Goal: Obtain resource: Download file/media

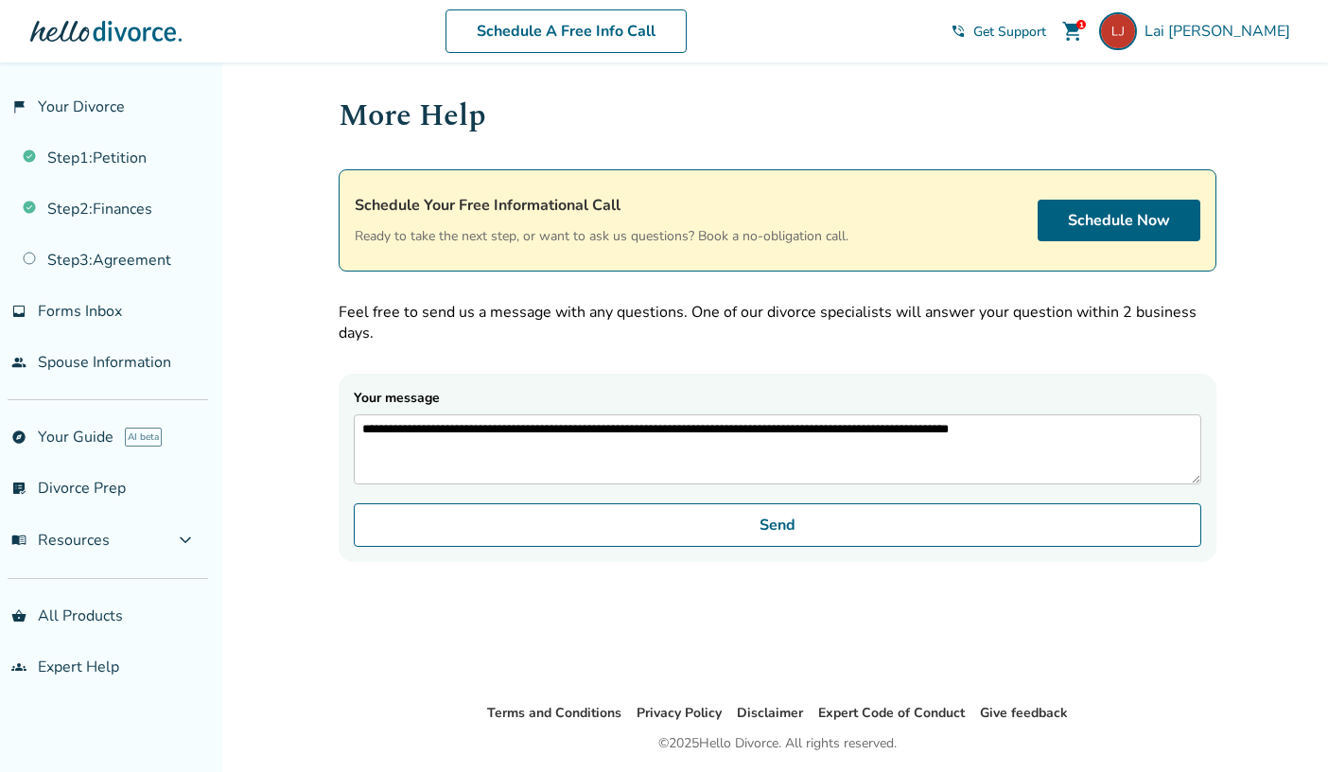
click at [489, 562] on form "**********" at bounding box center [778, 468] width 878 height 188
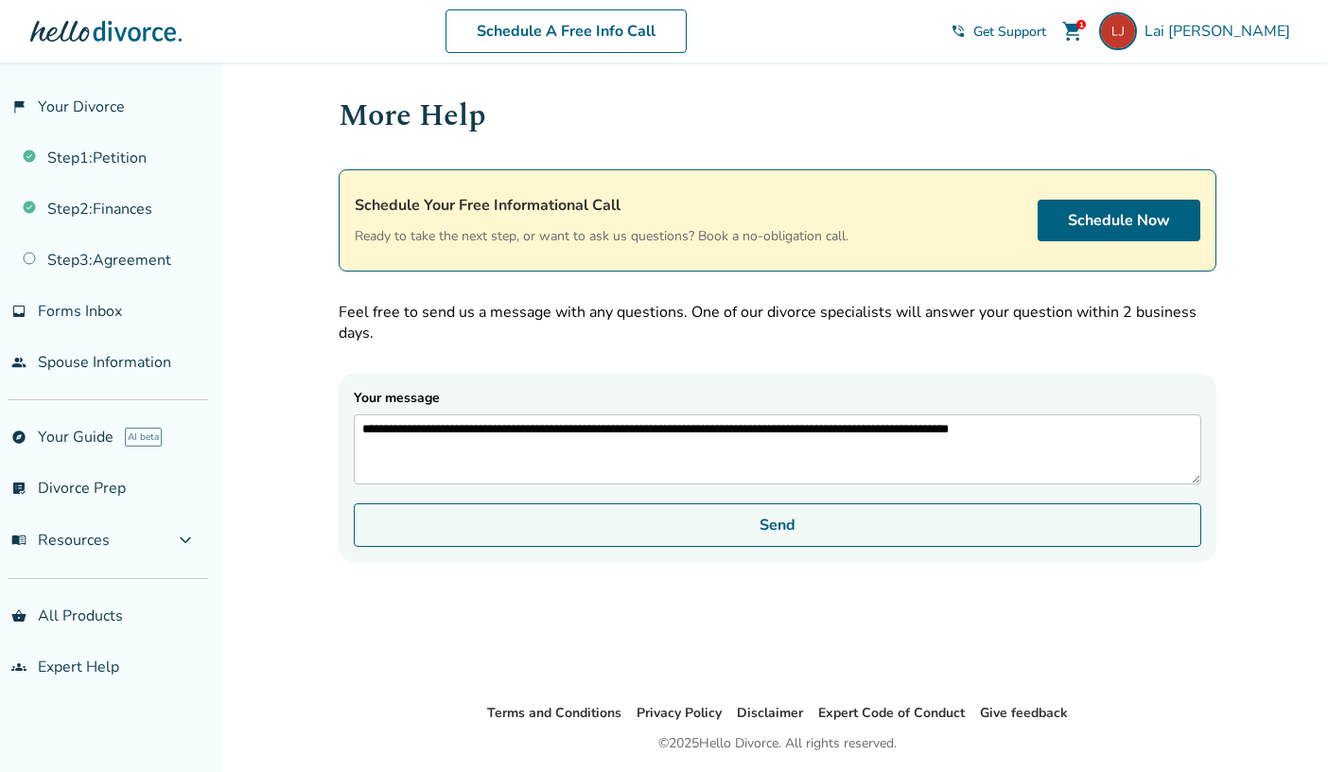
click at [526, 539] on button "Send" at bounding box center [777, 525] width 847 height 44
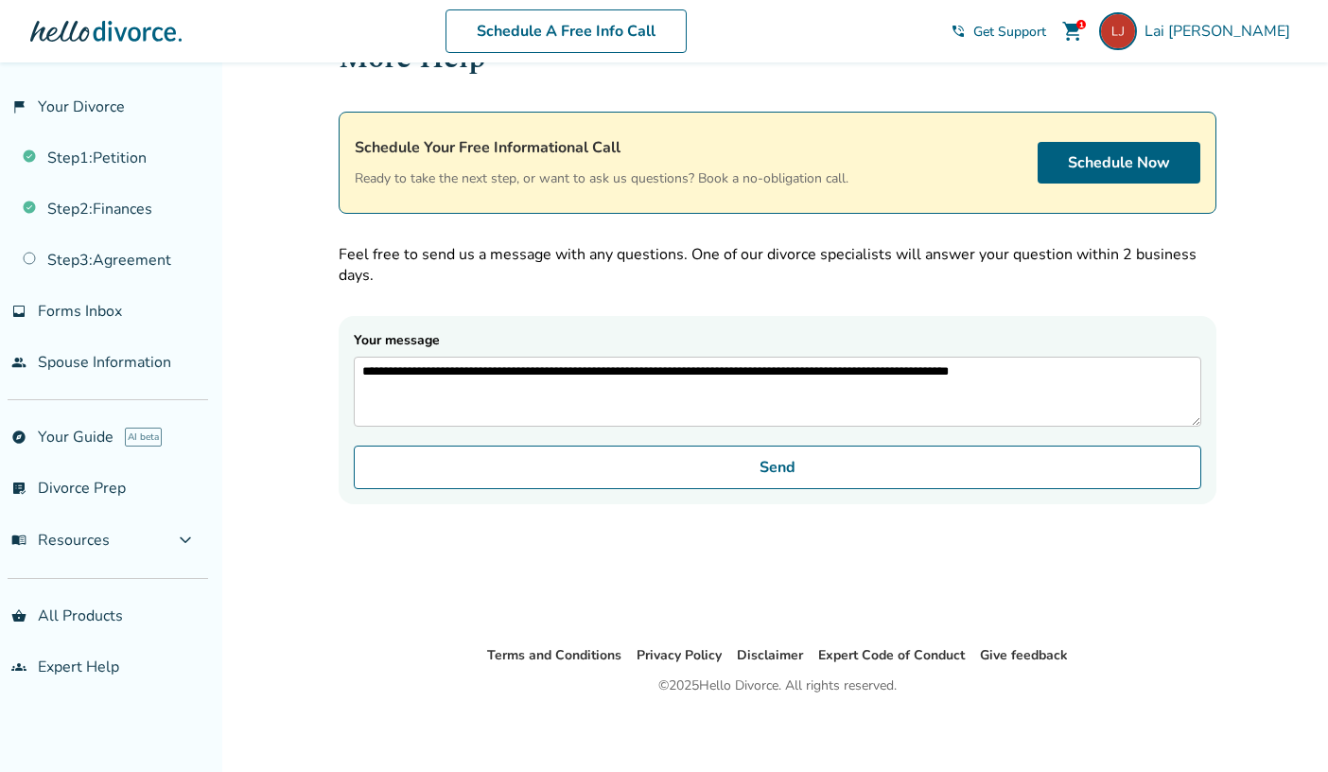
scroll to position [61, 0]
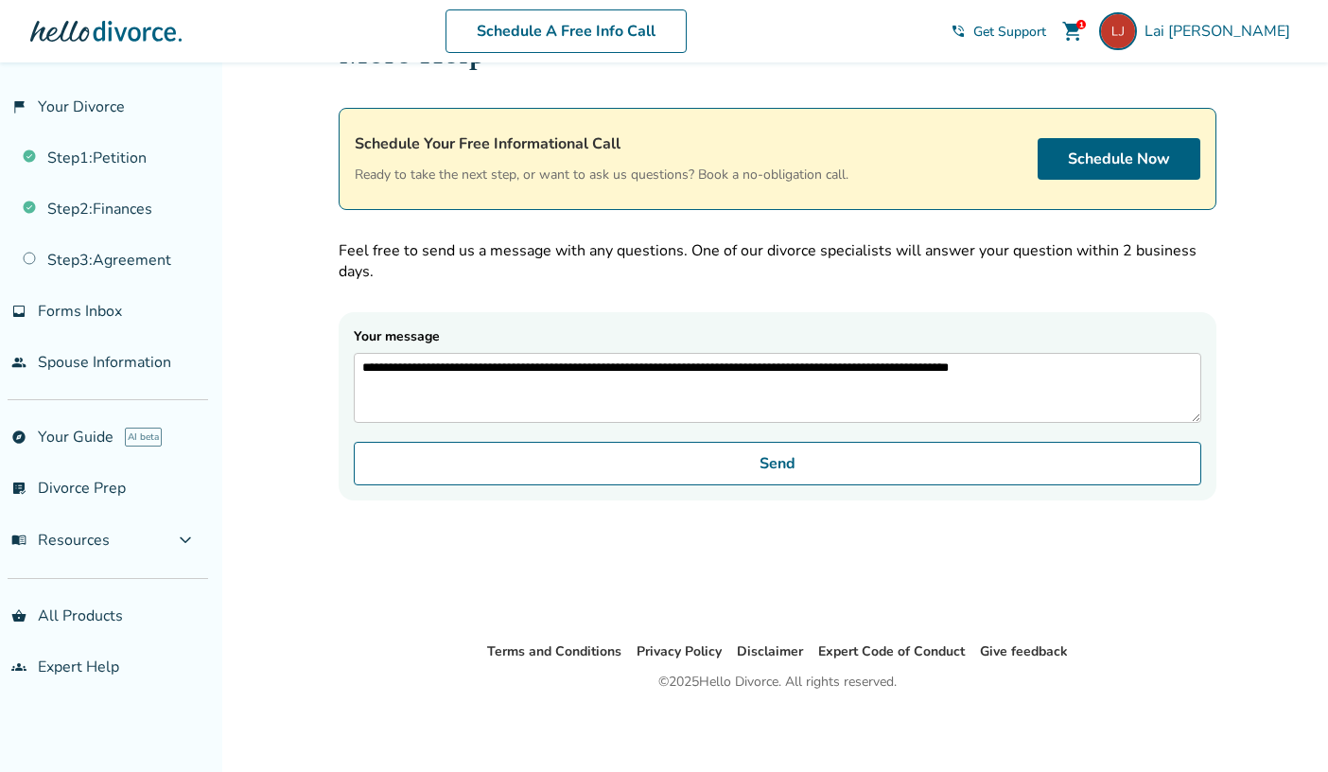
click at [1037, 605] on div "**********" at bounding box center [777, 320] width 908 height 639
click at [133, 176] on link "Step 1 : Petition" at bounding box center [104, 158] width 208 height 44
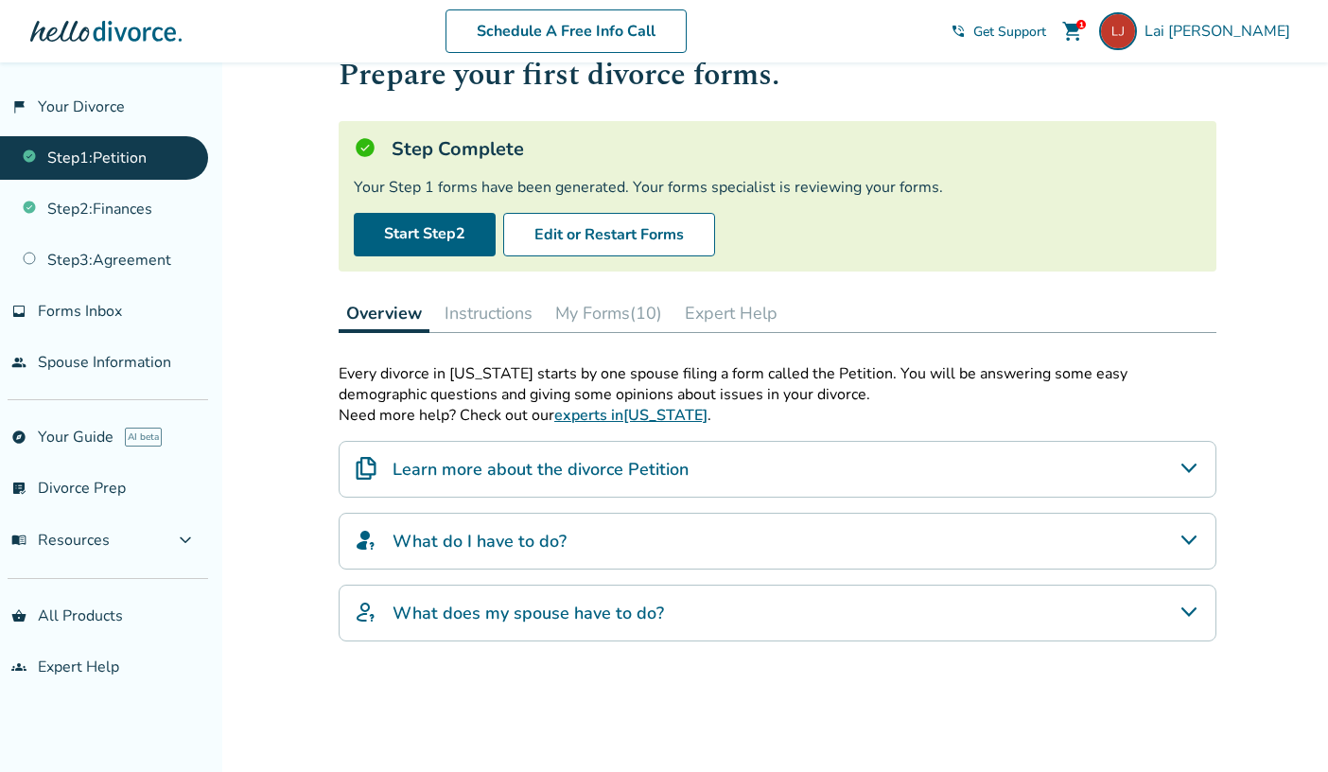
click at [580, 315] on button "My Forms (10)" at bounding box center [609, 313] width 122 height 38
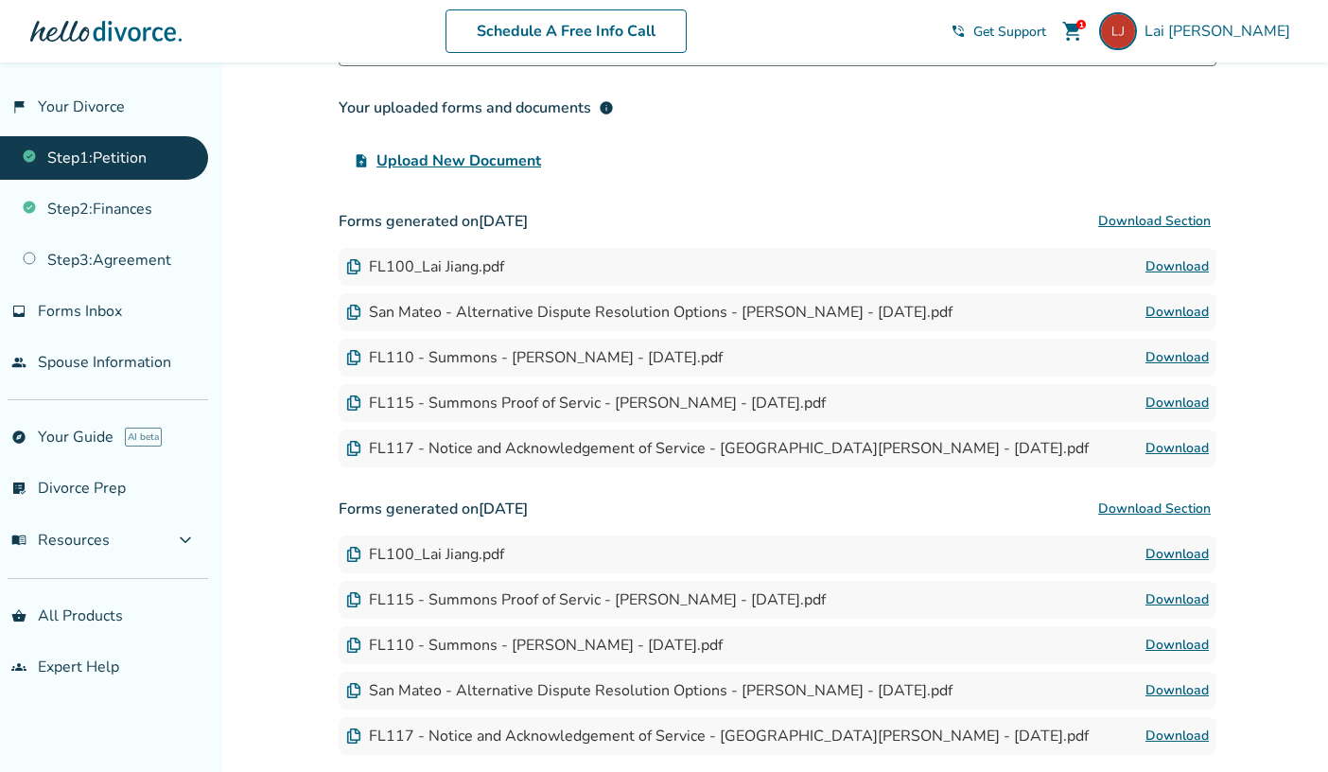
scroll to position [379, 0]
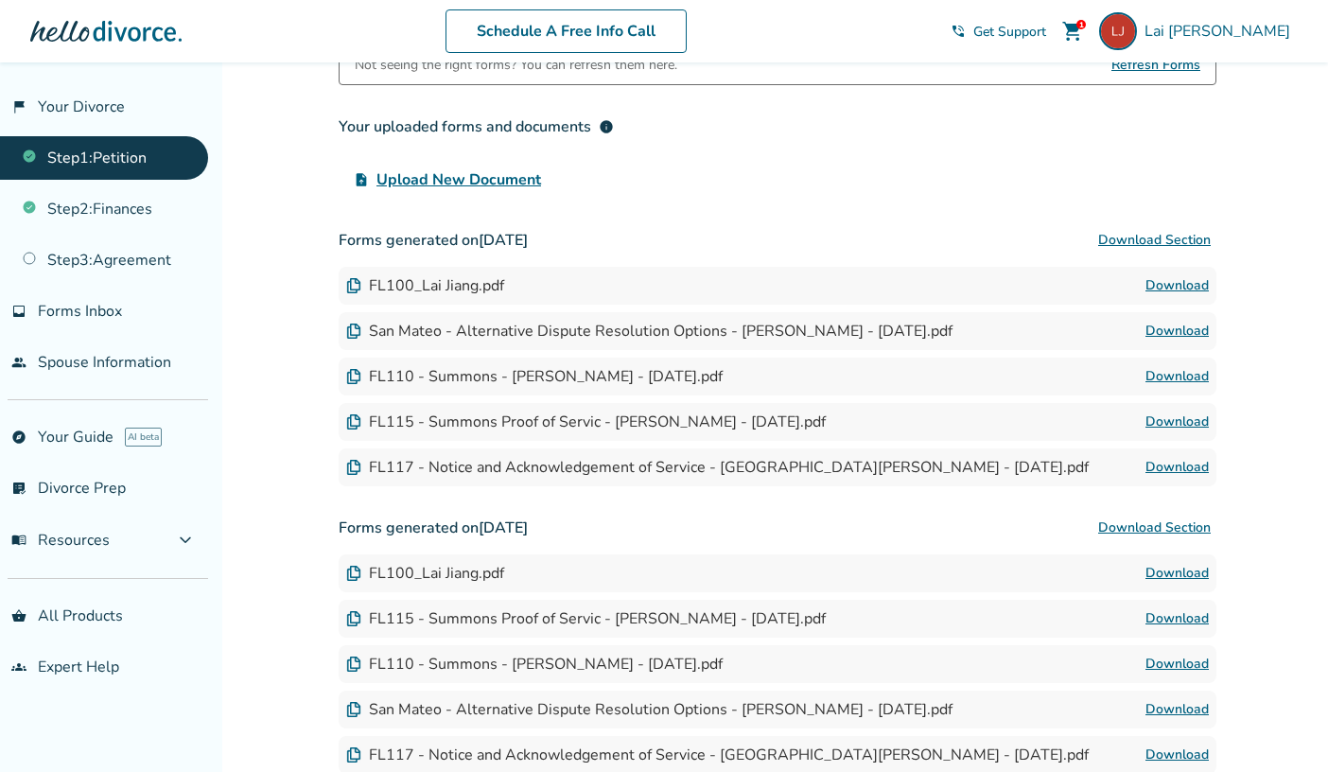
click at [1170, 284] on link "Download" at bounding box center [1176, 285] width 63 height 23
click at [1170, 331] on link "Download" at bounding box center [1176, 331] width 63 height 23
click at [1193, 376] on link "Download" at bounding box center [1176, 376] width 63 height 23
click at [1172, 469] on link "Download" at bounding box center [1176, 467] width 63 height 23
